Goal: Information Seeking & Learning: Find specific fact

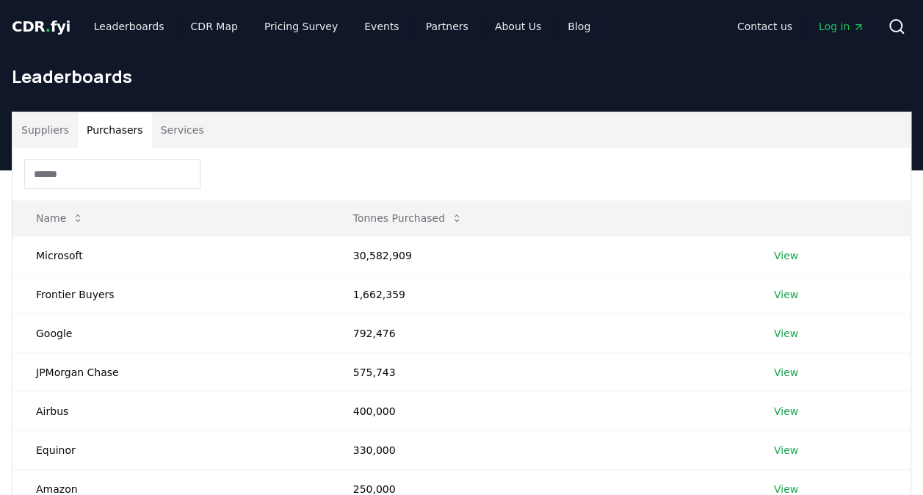
click at [104, 136] on button "Purchasers" at bounding box center [115, 129] width 74 height 35
click at [91, 170] on input at bounding box center [112, 173] width 176 height 29
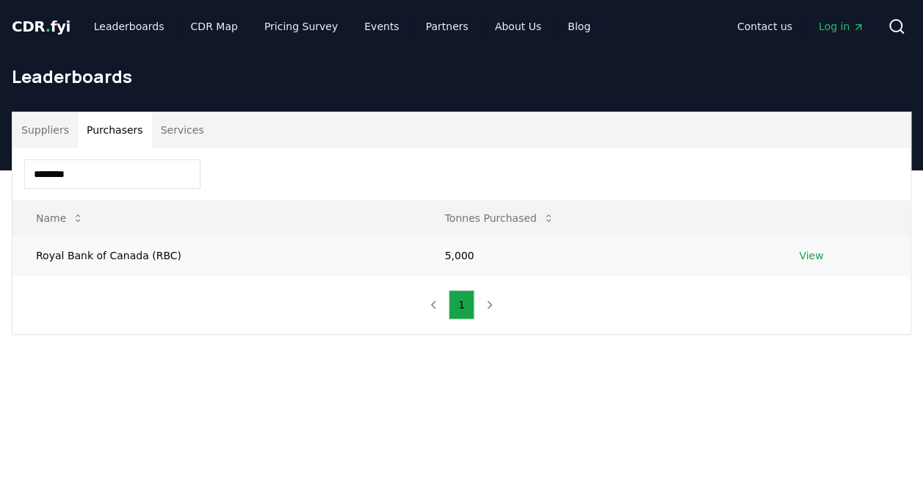
type input "********"
click at [142, 250] on td "Royal Bank of Canada (RBC)" at bounding box center [216, 255] width 409 height 39
click at [807, 258] on link "View" at bounding box center [811, 255] width 24 height 15
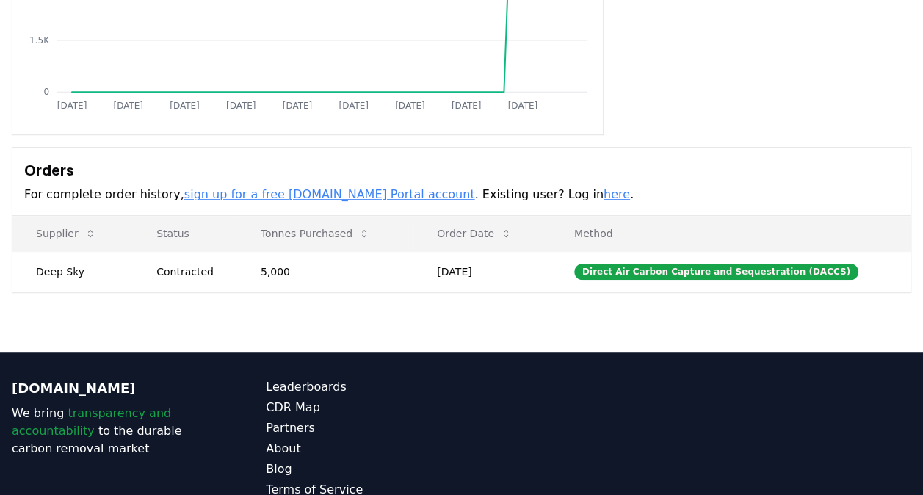
scroll to position [291, 0]
